Goal: Find specific page/section: Find specific page/section

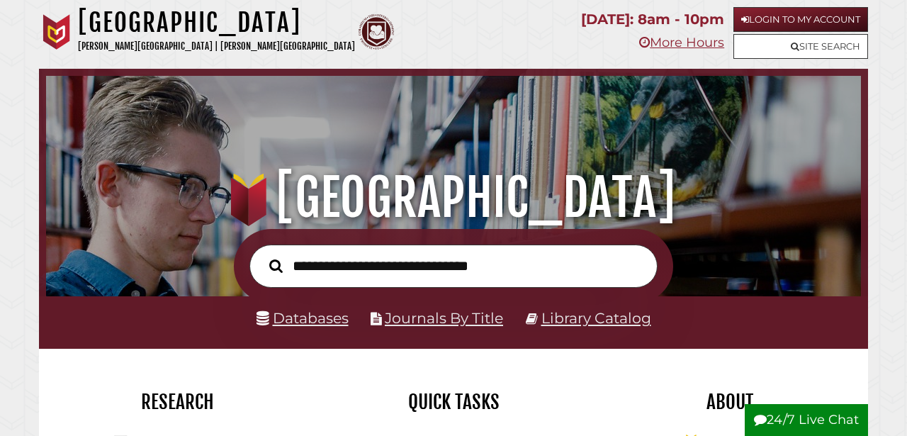
scroll to position [52, 0]
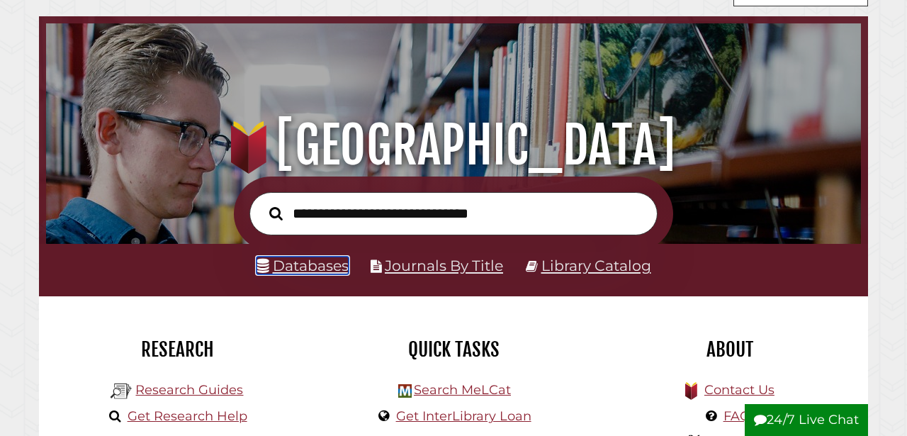
click at [330, 268] on link "Databases" at bounding box center [302, 265] width 92 height 18
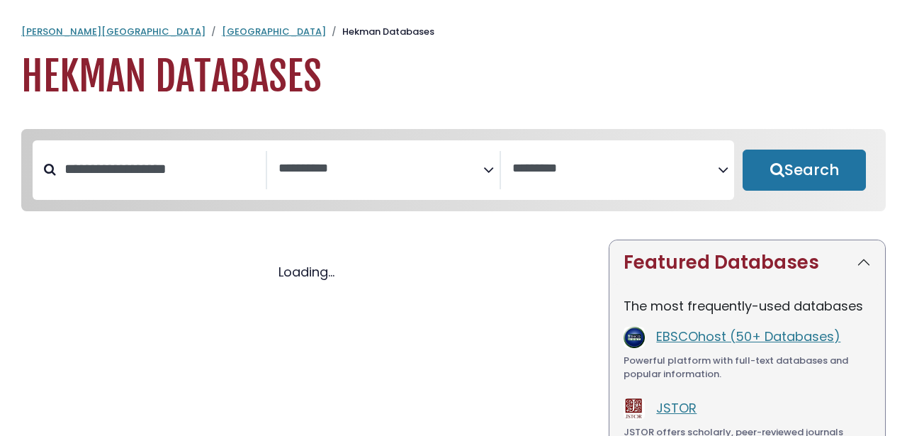
select select "Database Subject Filter"
select select "Database Vendors Filter"
select select "Database Subject Filter"
select select "Database Vendors Filter"
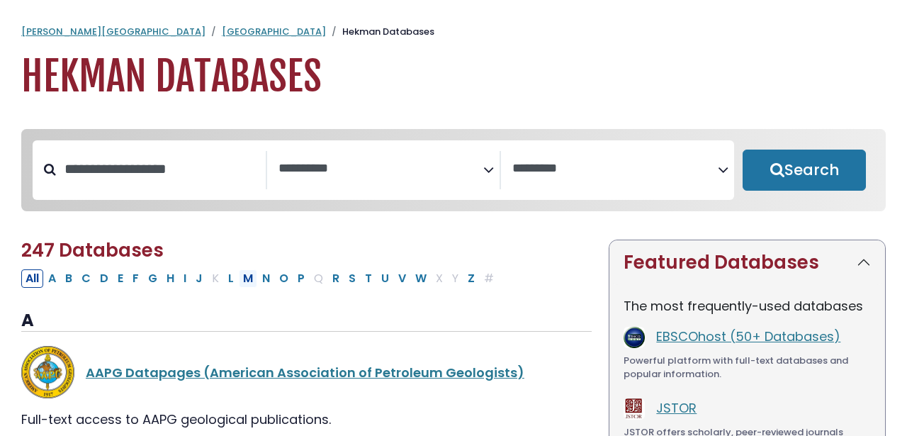
click at [247, 282] on button "M" at bounding box center [248, 278] width 18 height 18
select select "Database Subject Filter"
select select "Database Vendors Filter"
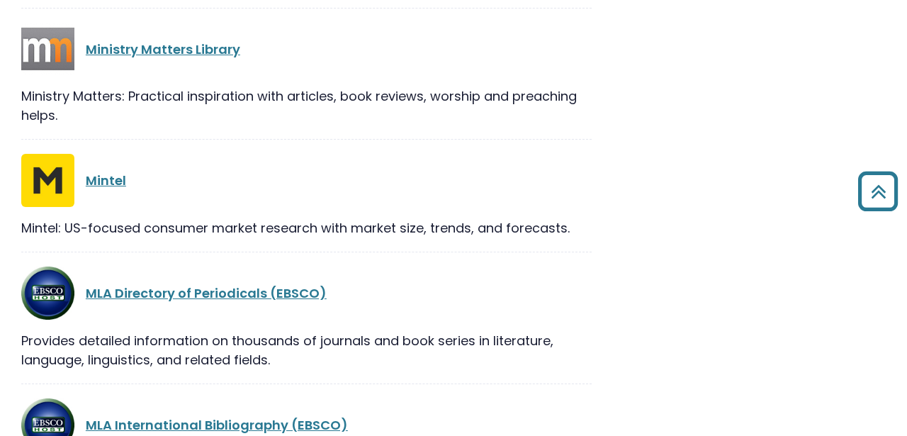
scroll to position [1336, 0]
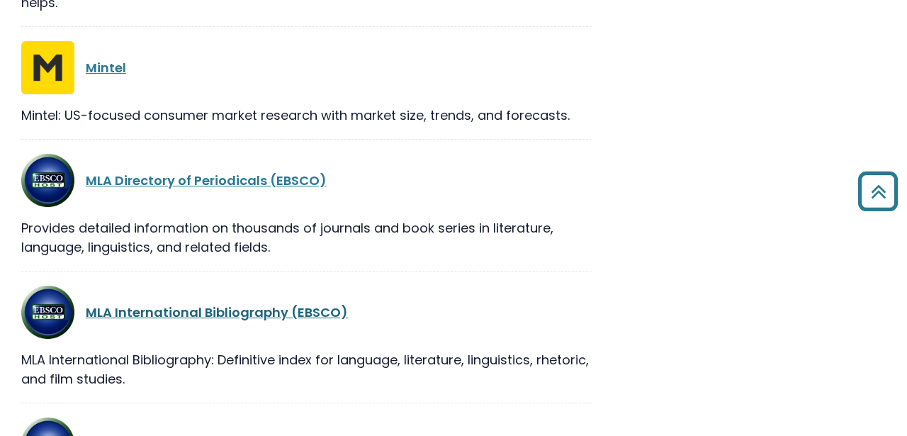
click at [205, 319] on link "MLA International Bibliography (EBSCO)" at bounding box center [217, 312] width 262 height 18
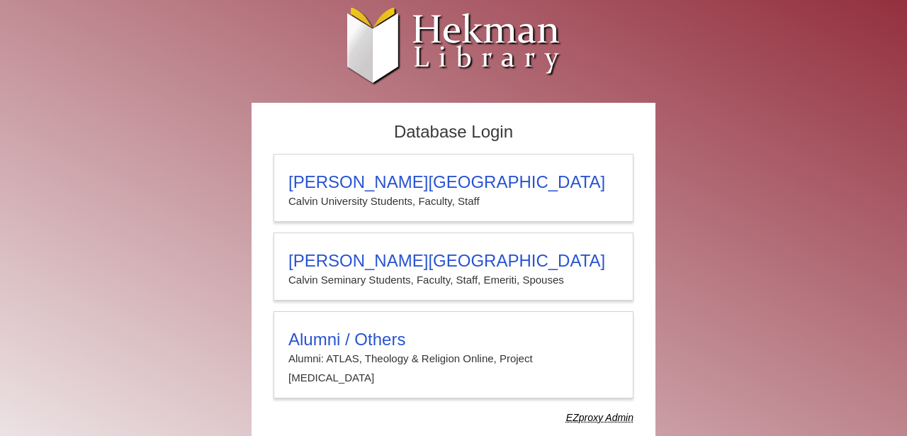
scroll to position [15, 0]
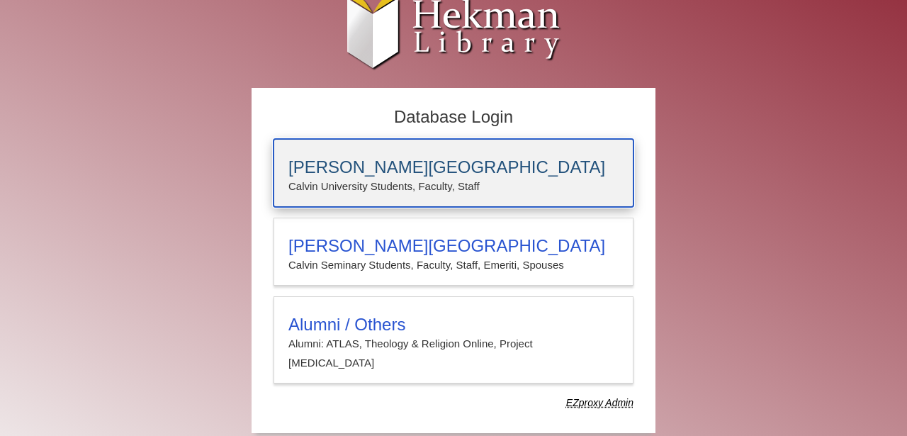
click at [364, 187] on p "Calvin University Students, Faculty, Staff" at bounding box center [453, 186] width 330 height 18
